Goal: Information Seeking & Learning: Learn about a topic

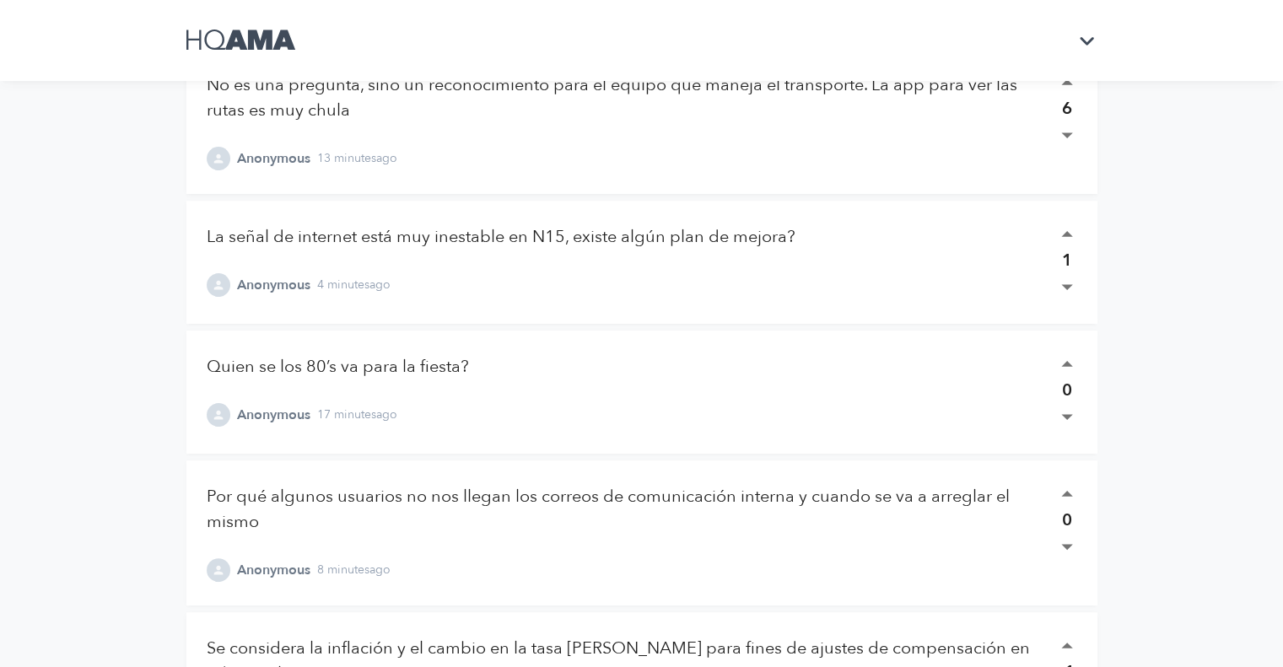
scroll to position [305, 0]
click at [138, 380] on div "Reunión Gral. de Comunicaciones # EDDR October 10th - 16th ask anything x ​ 140…" at bounding box center [641, 320] width 1019 height 1250
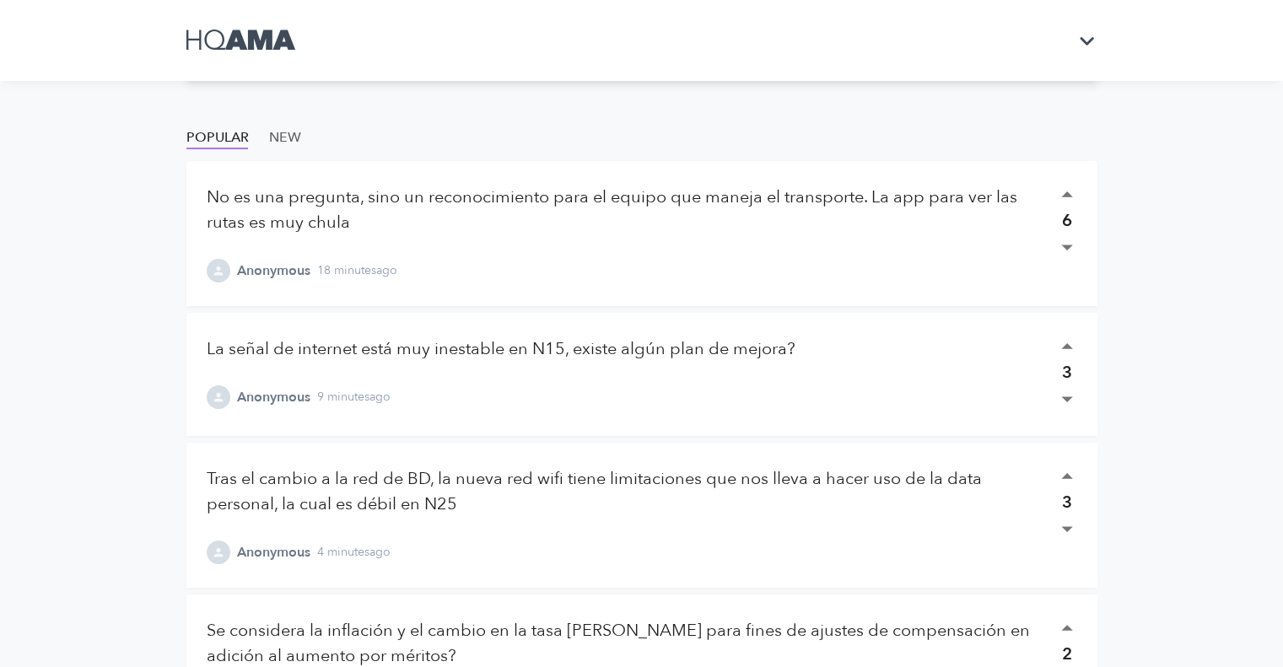
scroll to position [186, 0]
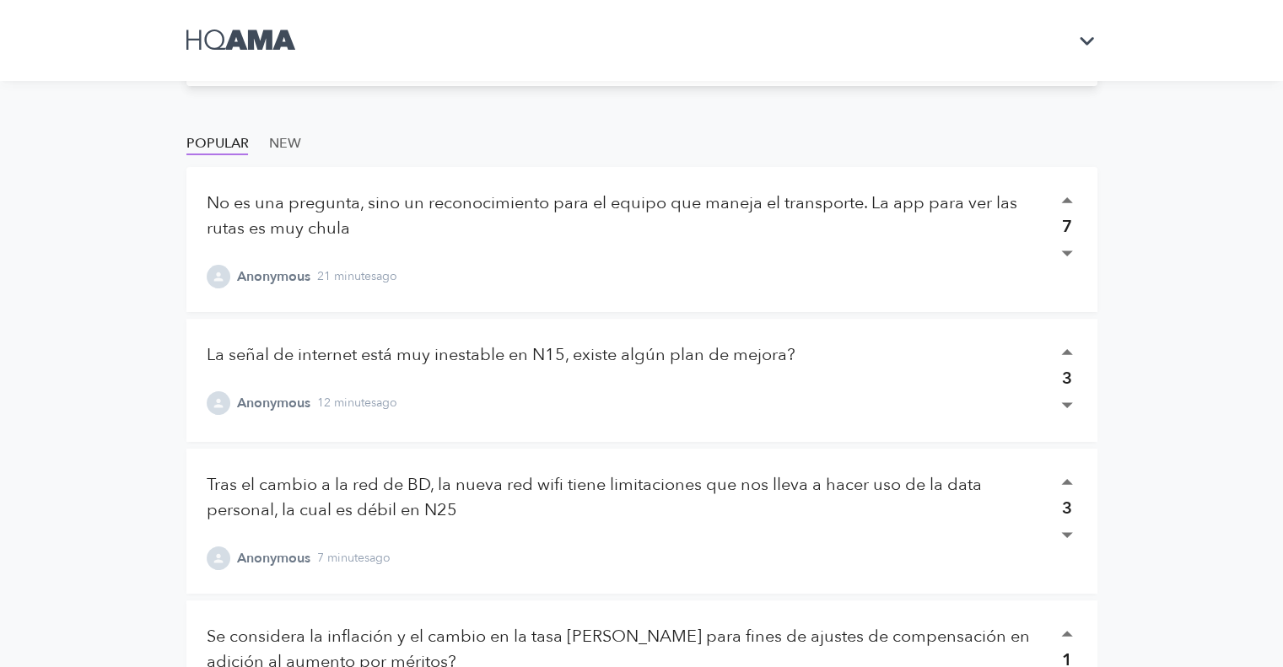
click at [105, 329] on main "Reunión Gral. de Comunicaciones # EDDR October 10th - 16th ask anything x ​ 140…" at bounding box center [641, 515] width 1283 height 1402
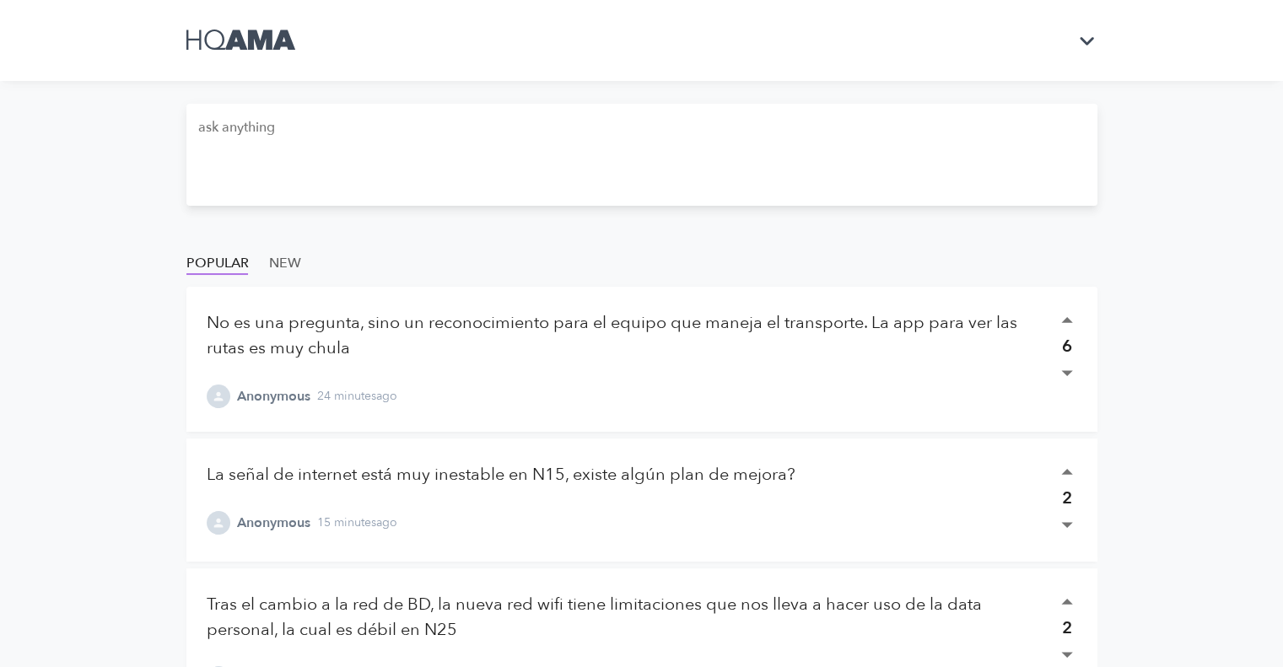
scroll to position [0, 0]
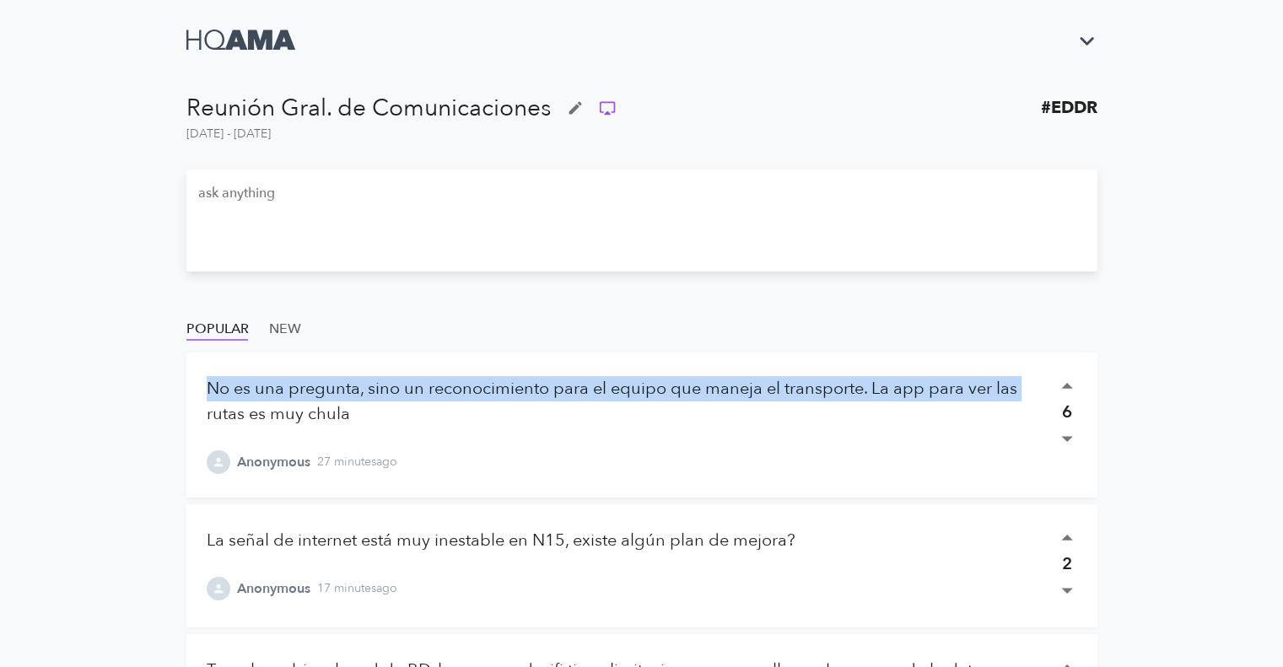
drag, startPoint x: 13, startPoint y: 436, endPoint x: 111, endPoint y: 348, distance: 132.1
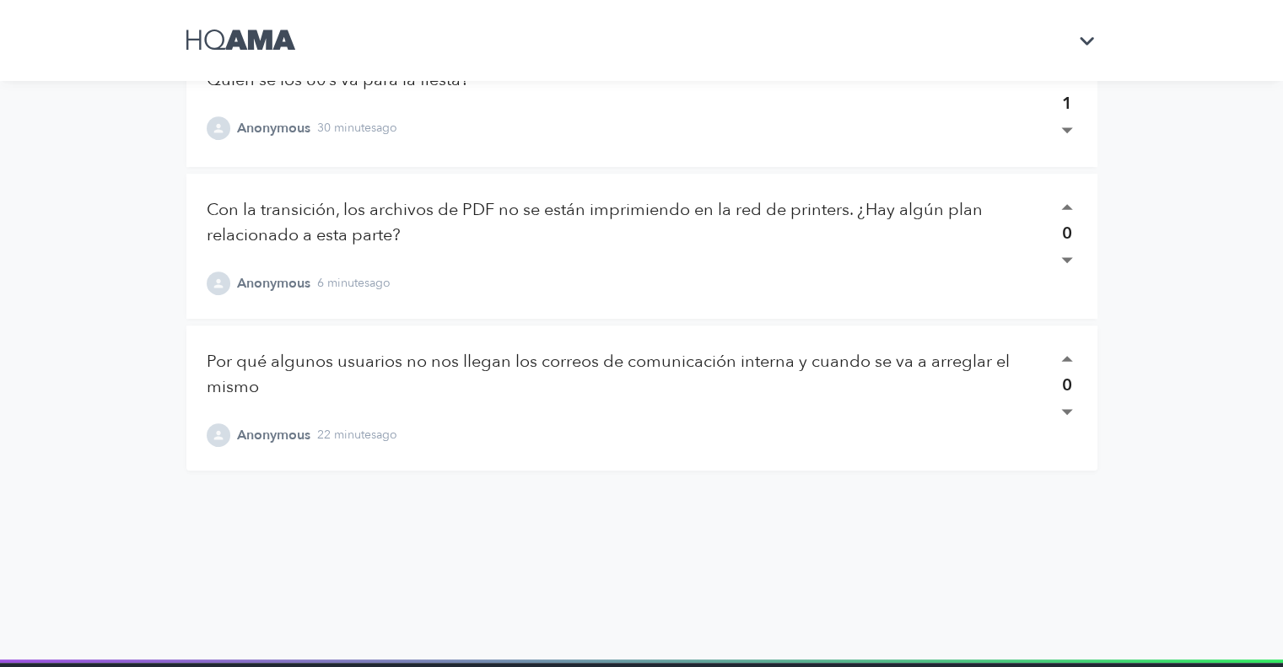
scroll to position [884, 0]
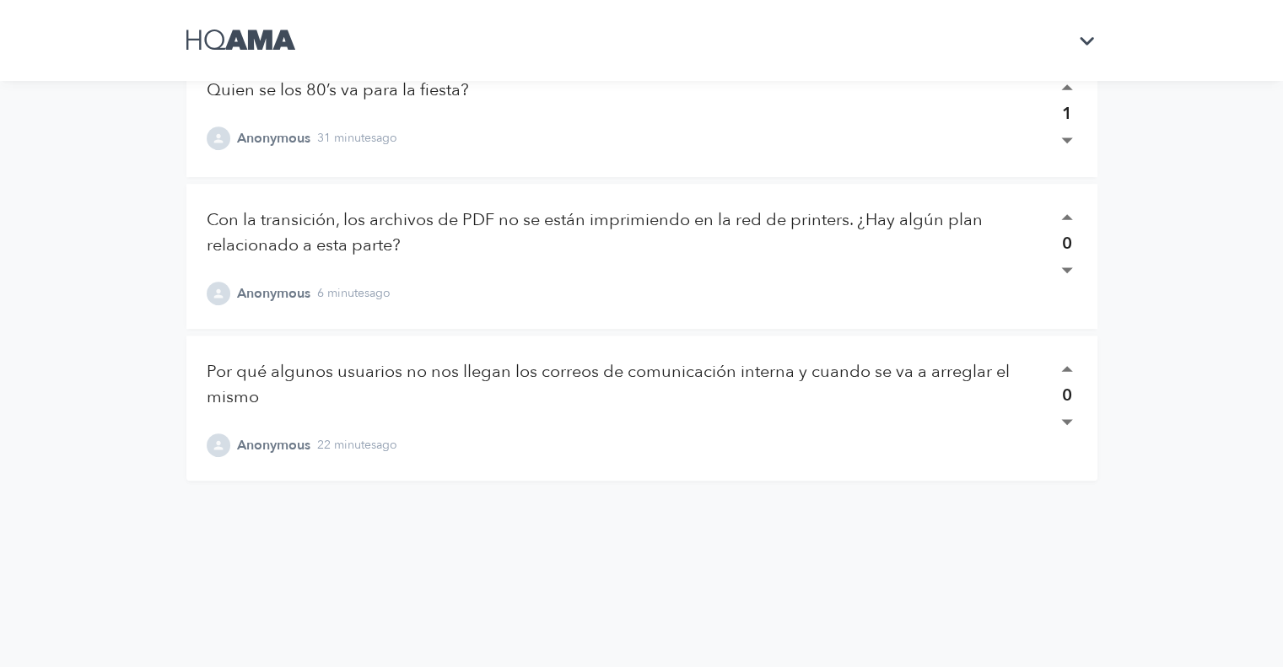
click at [307, 382] on link "Por qué algunos usuarios no nos llegan los correos de comunicación interna y cu…" at bounding box center [608, 384] width 803 height 48
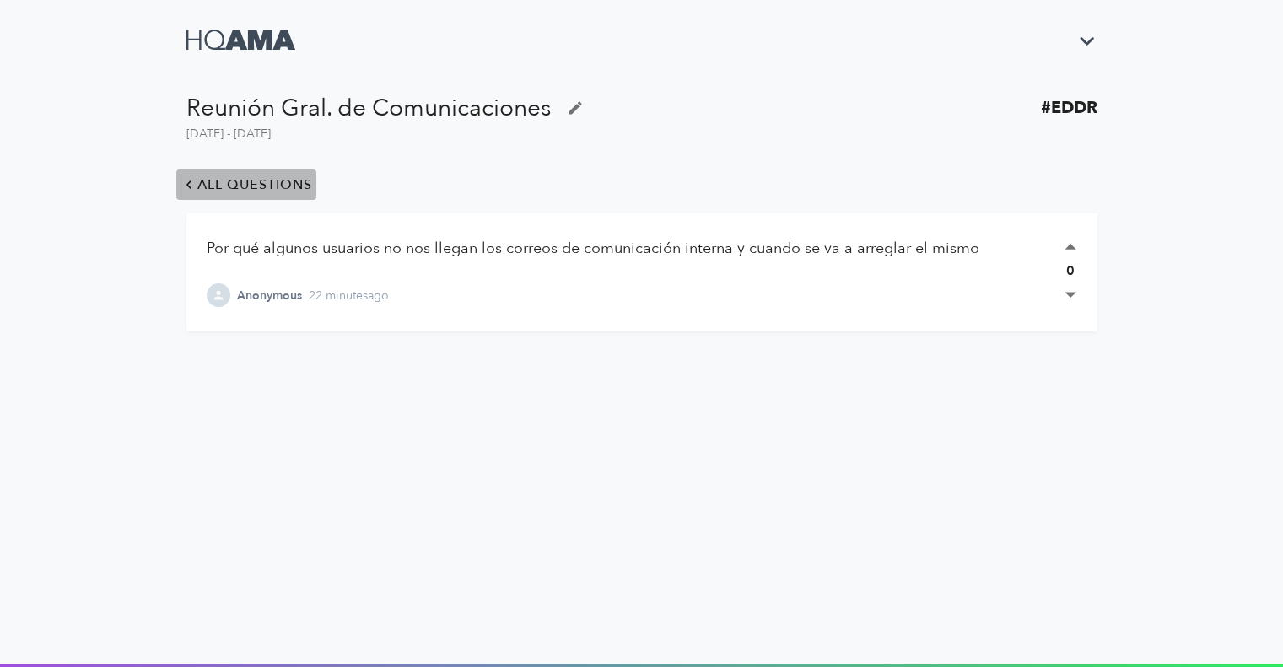
click at [197, 184] on span "all questions" at bounding box center [247, 185] width 132 height 24
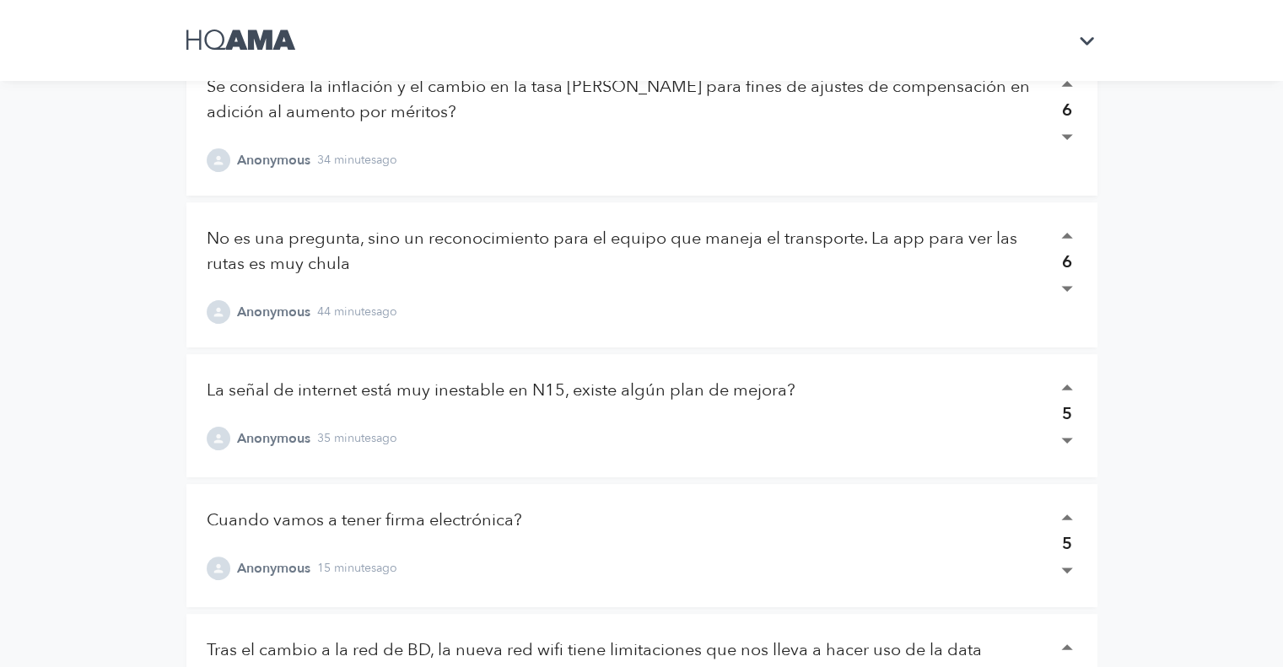
click at [122, 496] on main "Reunión Gral. de Comunicaciones # EDDR October 10th - 16th ask anything x ​ 140…" at bounding box center [641, 659] width 1283 height 1922
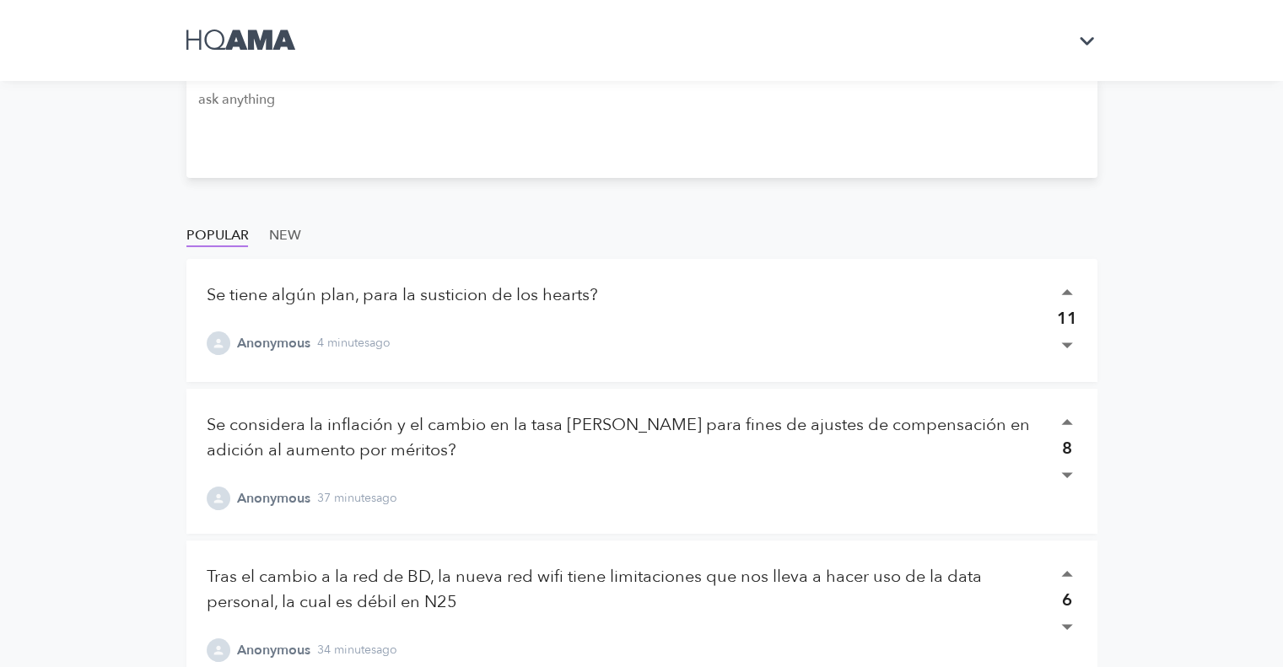
scroll to position [95, 0]
